Goal: Task Accomplishment & Management: Manage account settings

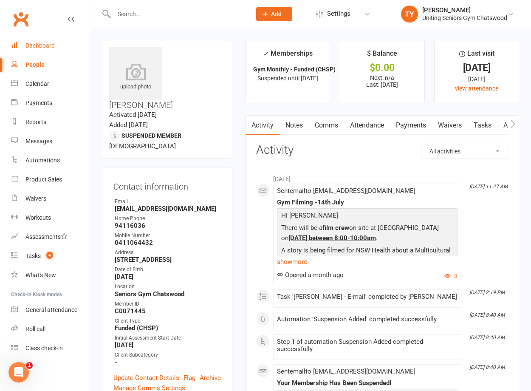
drag, startPoint x: 0, startPoint y: 0, endPoint x: 47, endPoint y: 48, distance: 67.3
click at [47, 48] on div "Dashboard" at bounding box center [39, 45] width 29 height 7
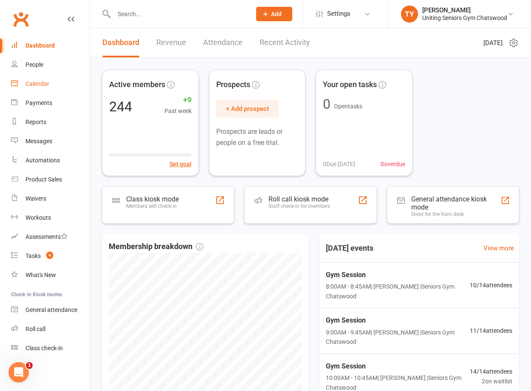
click at [54, 91] on link "Calendar" at bounding box center [50, 83] width 79 height 19
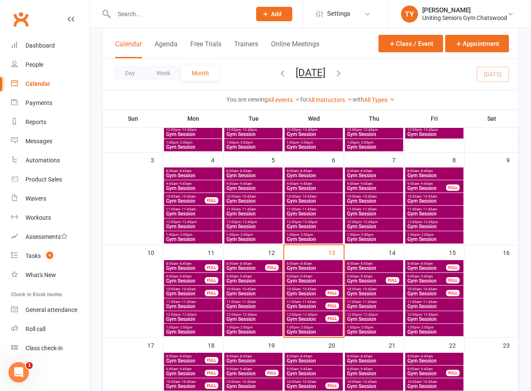
scroll to position [127, 0]
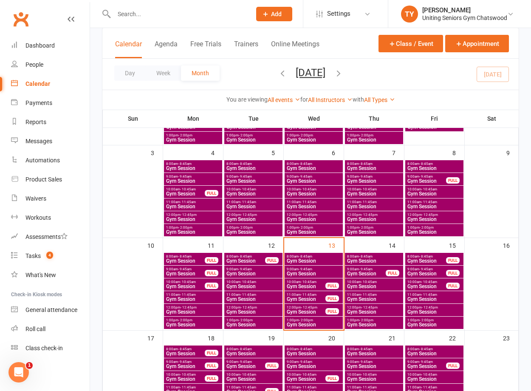
click at [429, 259] on span "Gym Session" at bounding box center [427, 260] width 40 height 5
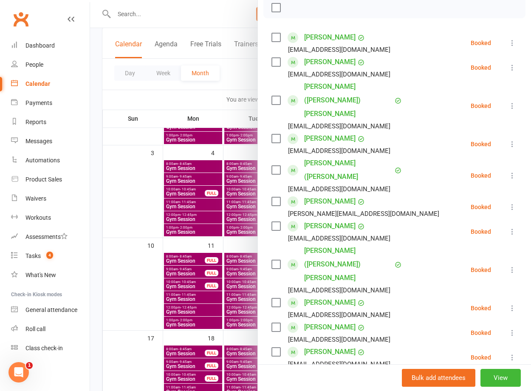
click at [271, 166] on label at bounding box center [275, 170] width 8 height 8
click at [345, 11] on icon "button" at bounding box center [348, 8] width 7 height 8
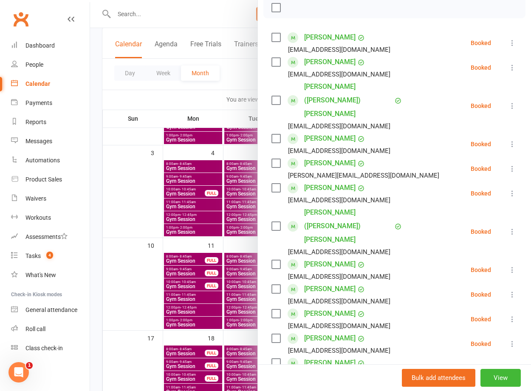
click at [236, 231] on div at bounding box center [310, 195] width 441 height 391
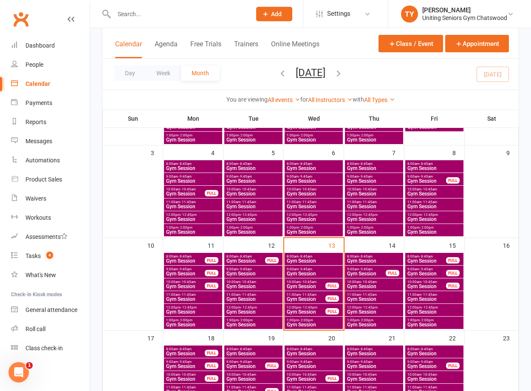
click at [429, 271] on span "Gym Session" at bounding box center [427, 273] width 40 height 5
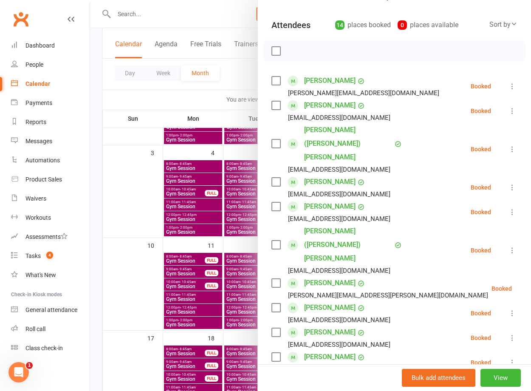
scroll to position [85, 0]
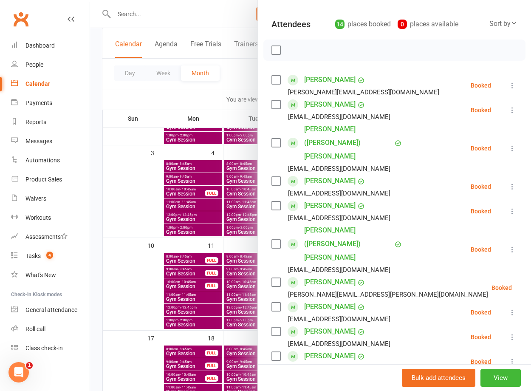
click at [271, 177] on label at bounding box center [275, 181] width 8 height 8
click at [344, 51] on icon "button" at bounding box center [348, 49] width 9 height 9
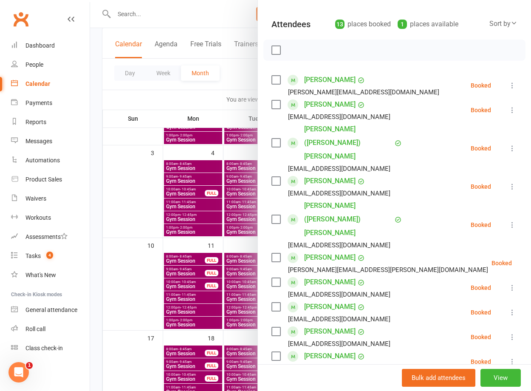
click at [238, 248] on div at bounding box center [310, 195] width 441 height 391
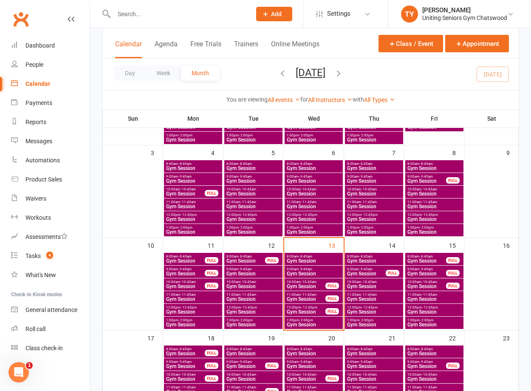
click at [170, 17] on input "text" at bounding box center [178, 14] width 134 height 12
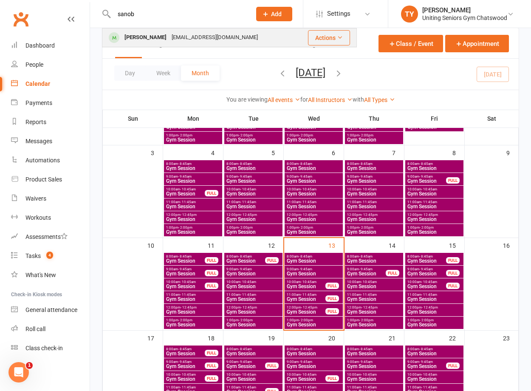
type input "sanob"
click at [169, 35] on div "[PERSON_NAME]" at bounding box center [145, 37] width 47 height 12
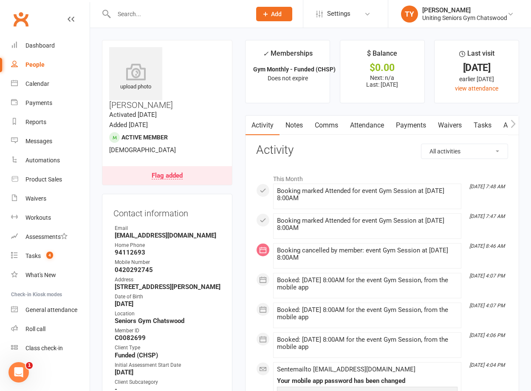
click at [509, 126] on button "button" at bounding box center [513, 125] width 11 height 19
click at [464, 127] on link "Automations" at bounding box center [459, 126] width 51 height 20
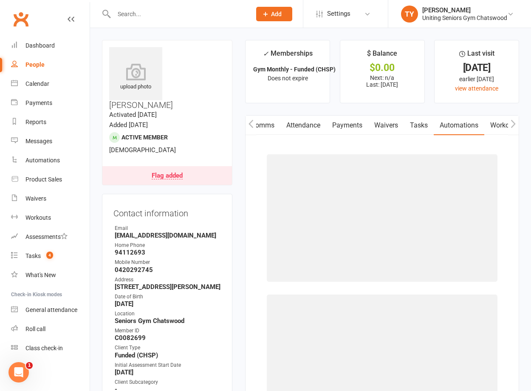
click at [511, 126] on icon "button" at bounding box center [513, 123] width 5 height 9
click at [440, 124] on link "Mobile App" at bounding box center [441, 126] width 46 height 20
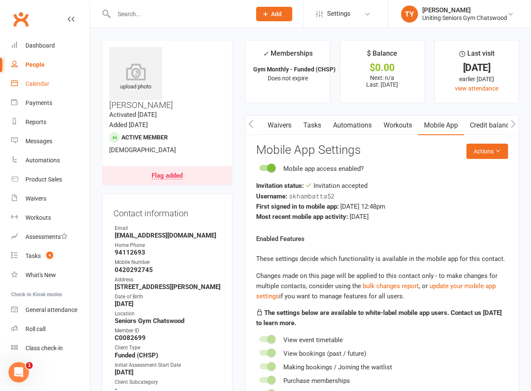
click at [49, 83] on link "Calendar" at bounding box center [50, 83] width 79 height 19
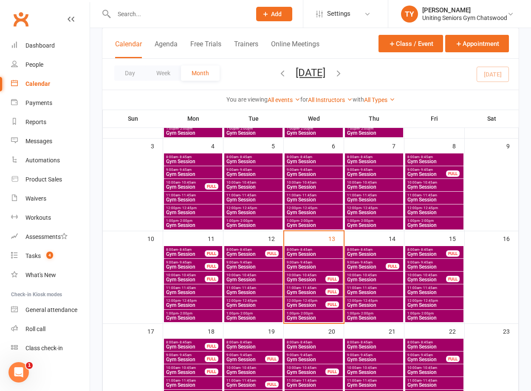
scroll to position [149, 0]
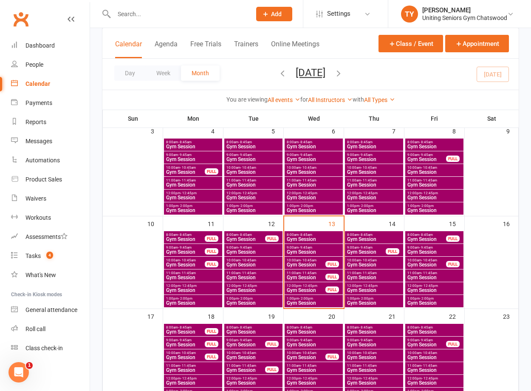
click at [365, 264] on span "Gym Session" at bounding box center [374, 264] width 55 height 5
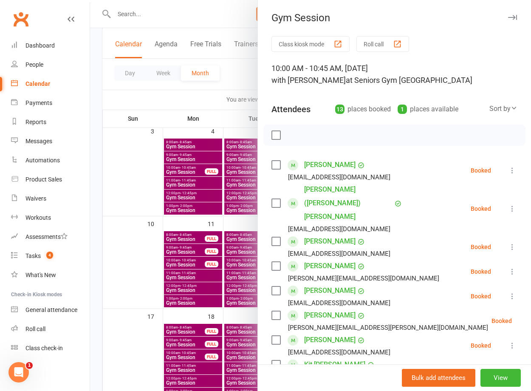
click at [271, 167] on label at bounding box center [275, 165] width 8 height 8
click at [271, 199] on label at bounding box center [275, 203] width 8 height 8
click at [344, 137] on icon "button" at bounding box center [348, 134] width 9 height 9
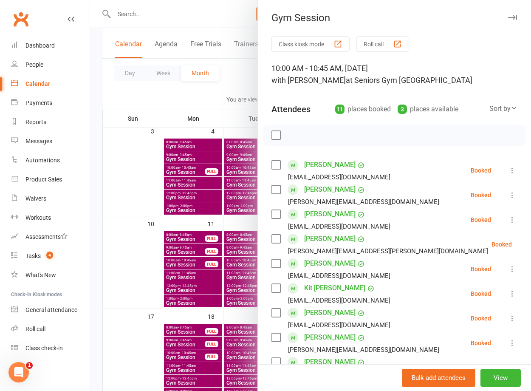
click at [215, 16] on div at bounding box center [310, 195] width 441 height 391
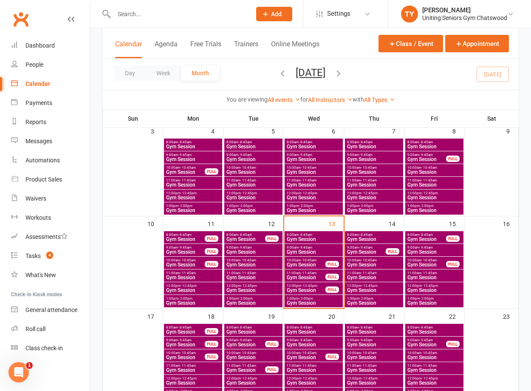
click at [206, 14] on input "text" at bounding box center [178, 14] width 134 height 12
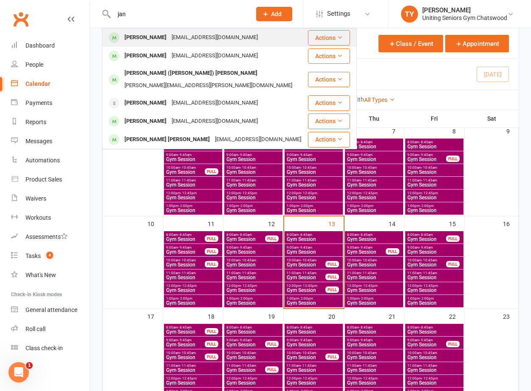
type input "jan"
click at [200, 40] on div "janterheerdt@hotmail.com" at bounding box center [214, 37] width 91 height 12
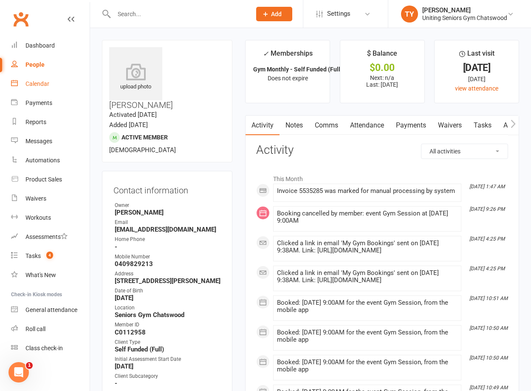
click at [54, 85] on link "Calendar" at bounding box center [50, 83] width 79 height 19
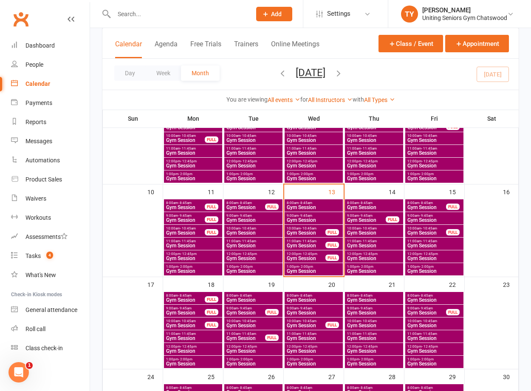
scroll to position [156, 0]
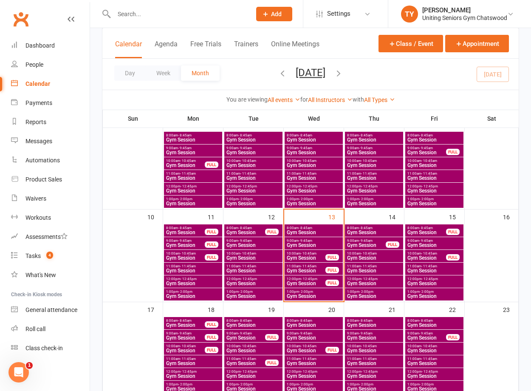
click at [134, 14] on input "text" at bounding box center [178, 14] width 134 height 12
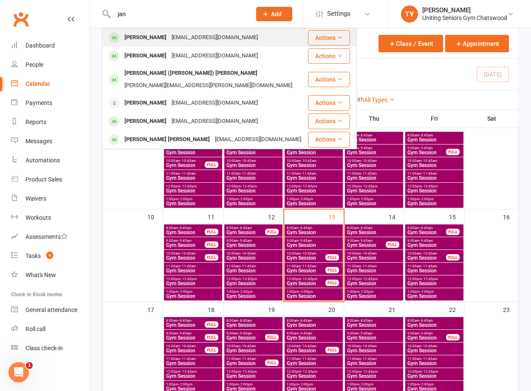
type input "jan"
click at [150, 37] on div "Jan ter Heerdt" at bounding box center [145, 37] width 47 height 12
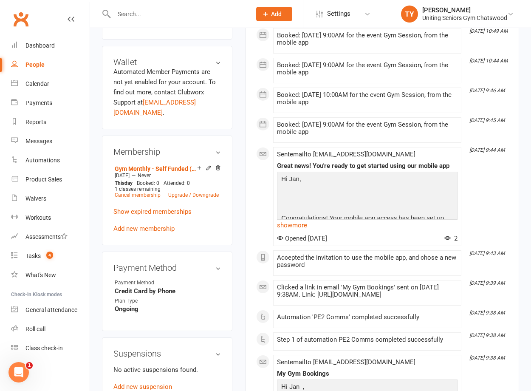
scroll to position [382, 0]
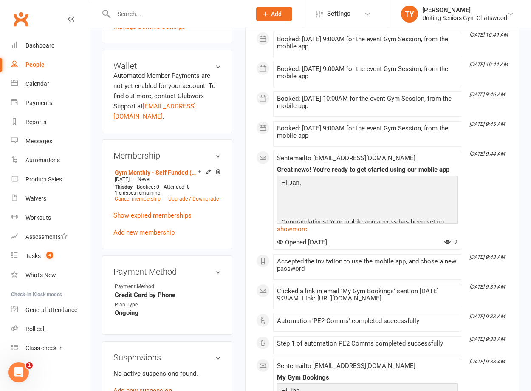
click at [166, 387] on link "Add new suspension" at bounding box center [142, 391] width 59 height 8
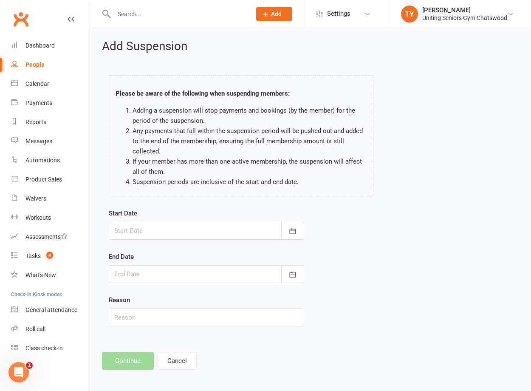
click at [223, 230] on div at bounding box center [206, 231] width 195 height 18
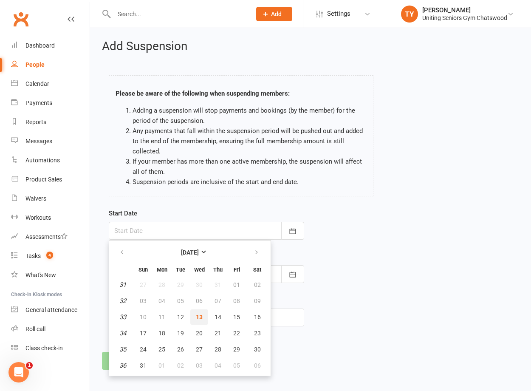
click at [198, 317] on span "13" at bounding box center [199, 317] width 7 height 7
type input "13 Aug 2025"
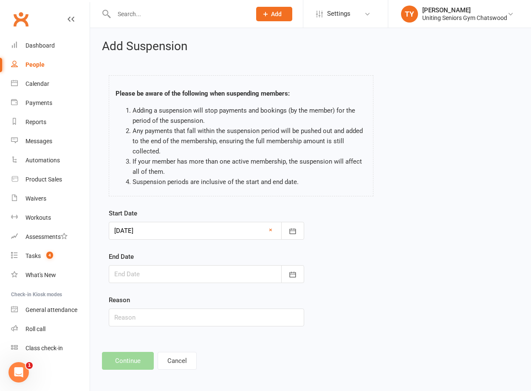
click at [197, 271] on div at bounding box center [206, 274] width 195 height 18
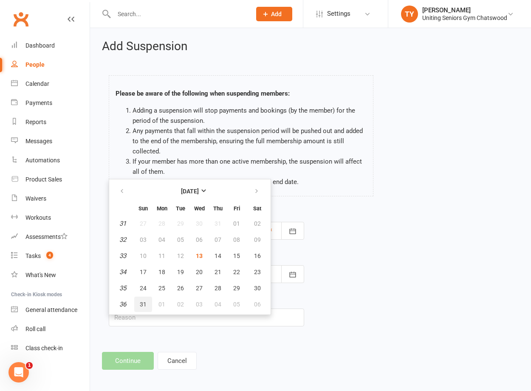
click at [141, 303] on span "31" at bounding box center [143, 304] width 7 height 7
type input "31 Aug 2025"
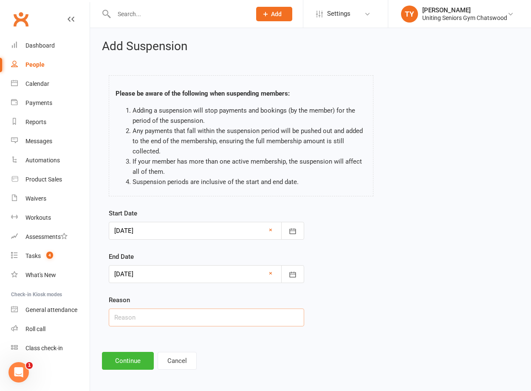
click at [157, 326] on input "text" at bounding box center [206, 317] width 195 height 18
click at [208, 271] on div at bounding box center [206, 274] width 195 height 18
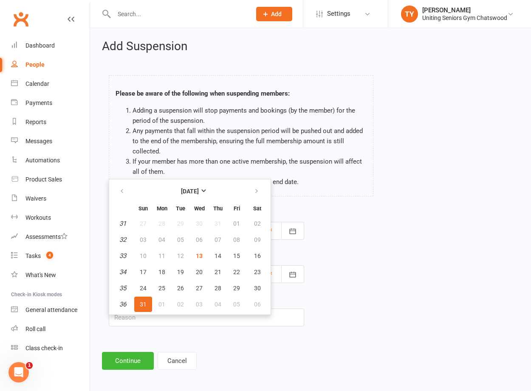
click at [143, 305] on span "31" at bounding box center [143, 304] width 7 height 7
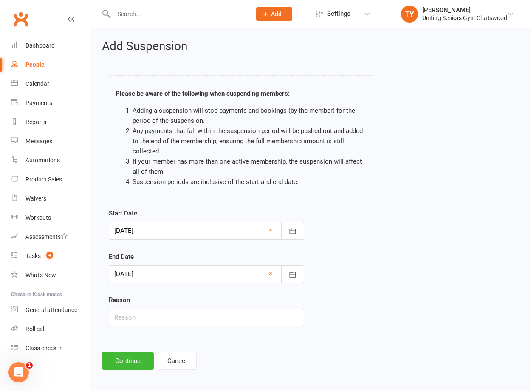
click at [141, 316] on input "text" at bounding box center [206, 317] width 195 height 18
click at [133, 360] on button "Continue" at bounding box center [128, 361] width 52 height 18
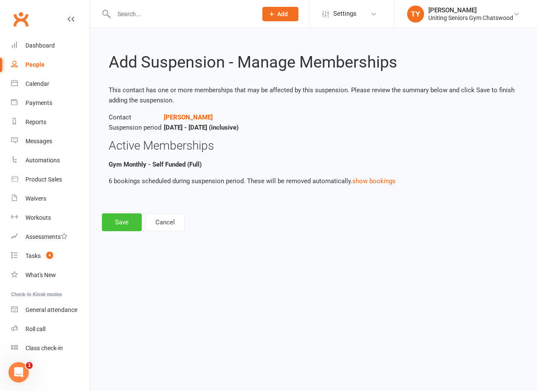
click at [124, 225] on button "Save" at bounding box center [122, 222] width 40 height 18
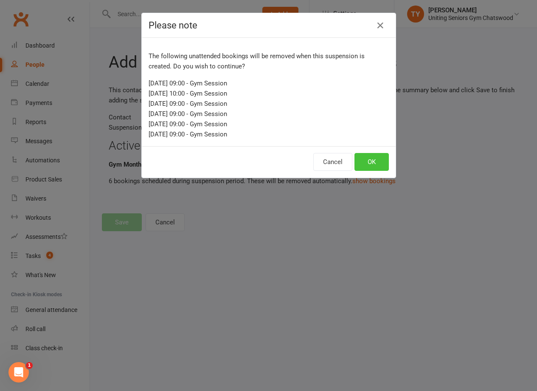
click at [362, 165] on button "OK" at bounding box center [372, 162] width 34 height 18
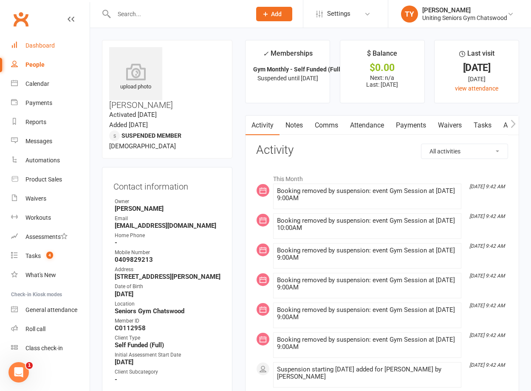
click at [52, 48] on div "Dashboard" at bounding box center [39, 45] width 29 height 7
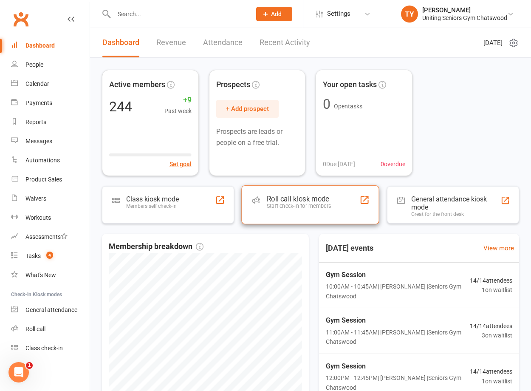
click at [331, 197] on div "Roll call kiosk mode Staff check-in for members" at bounding box center [311, 204] width 138 height 39
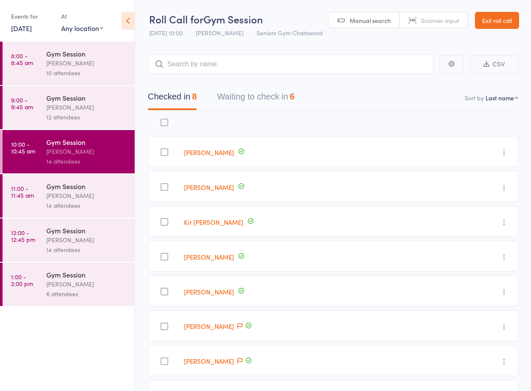
click at [252, 96] on button "Waiting to check in 6" at bounding box center [255, 99] width 77 height 23
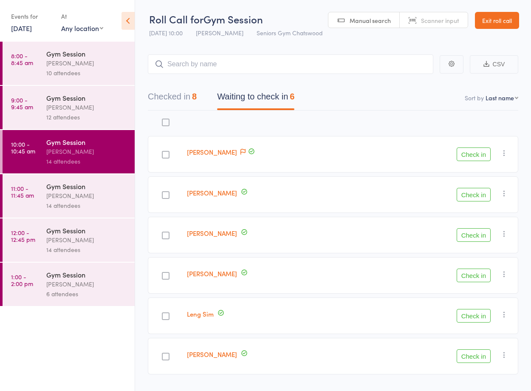
click at [78, 111] on div "[PERSON_NAME]" at bounding box center [86, 107] width 81 height 10
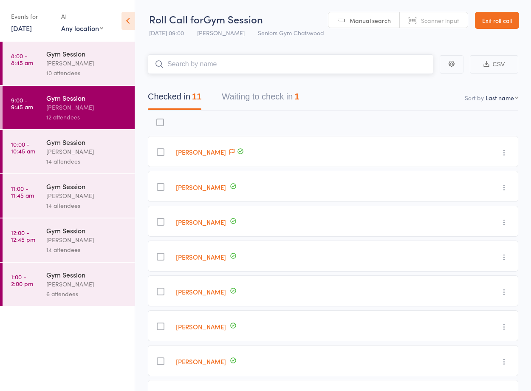
click at [263, 100] on button "Waiting to check in 1" at bounding box center [260, 99] width 77 height 23
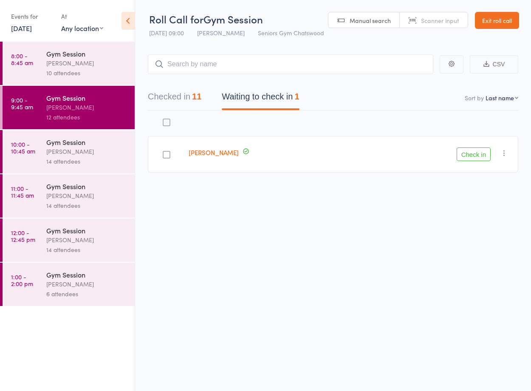
click at [470, 158] on button "Check in" at bounding box center [474, 154] width 34 height 14
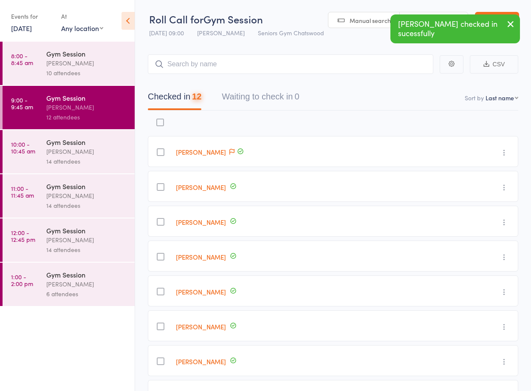
click at [99, 61] on div "[PERSON_NAME]" at bounding box center [86, 63] width 81 height 10
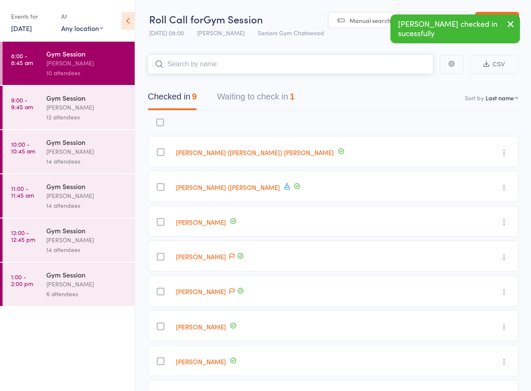
click at [254, 105] on button "Waiting to check in 1" at bounding box center [255, 99] width 77 height 23
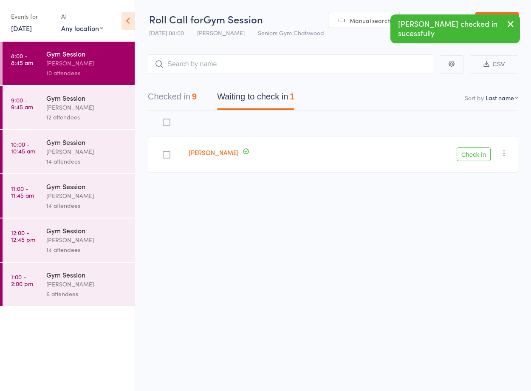
click at [472, 155] on button "Check in" at bounding box center [474, 154] width 34 height 14
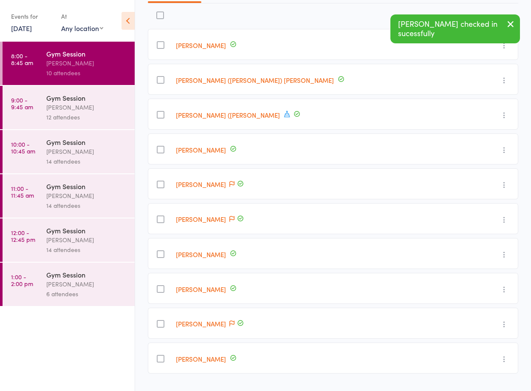
scroll to position [127, 0]
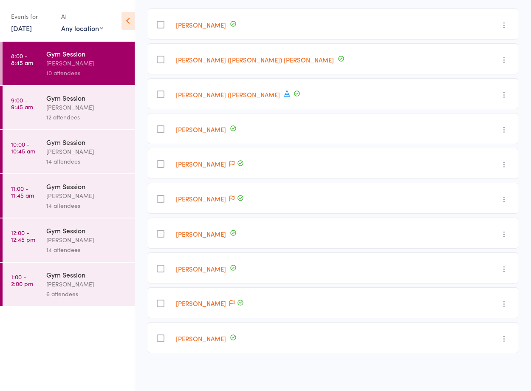
click at [51, 106] on div "[PERSON_NAME]" at bounding box center [86, 107] width 81 height 10
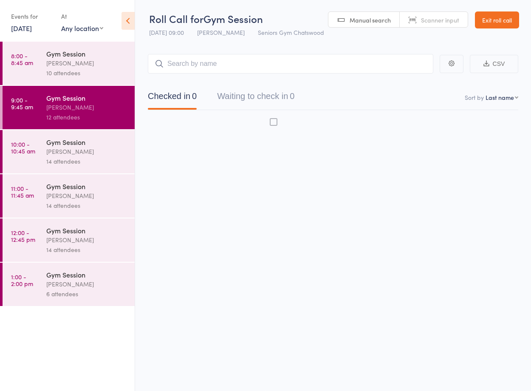
scroll to position [0, 0]
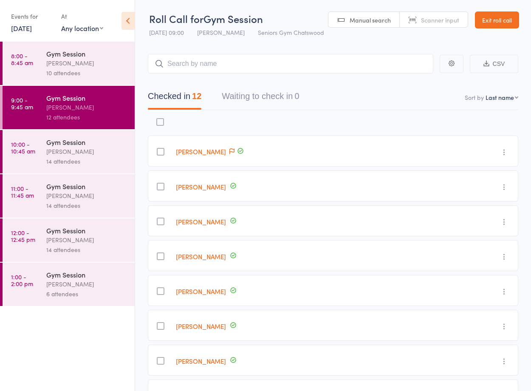
click at [506, 25] on link "Exit roll call" at bounding box center [497, 19] width 44 height 17
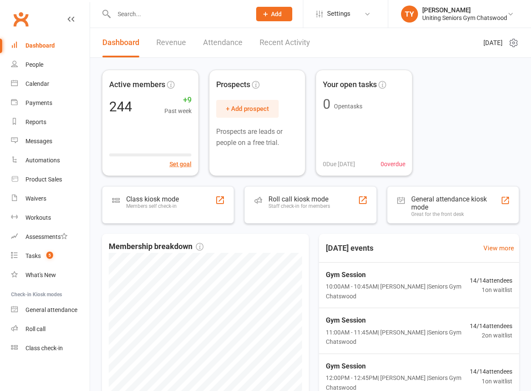
click at [157, 17] on input "text" at bounding box center [178, 14] width 134 height 12
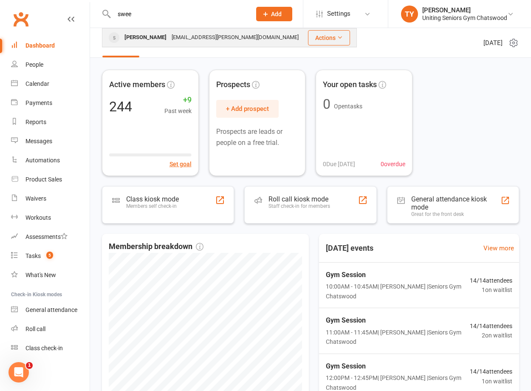
type input "swee"
click at [169, 33] on div "swee.kean@hotmail.com" at bounding box center [235, 37] width 132 height 12
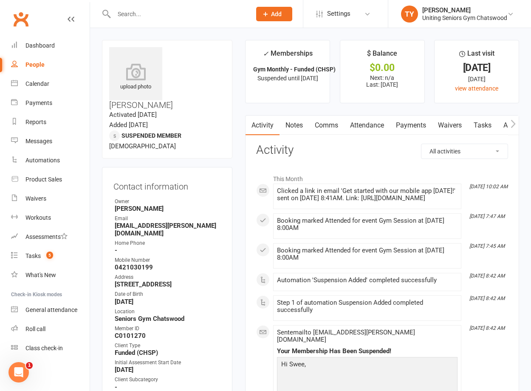
click at [514, 126] on icon "button" at bounding box center [513, 123] width 5 height 9
click at [439, 131] on link "Mobile App" at bounding box center [441, 126] width 46 height 20
